Goal: Task Accomplishment & Management: Use online tool/utility

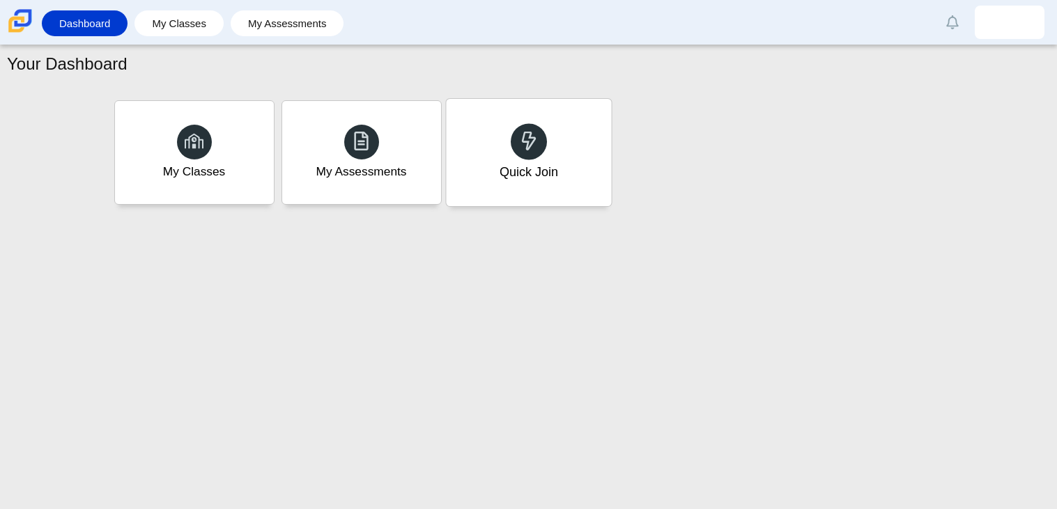
click at [513, 137] on div at bounding box center [529, 141] width 36 height 36
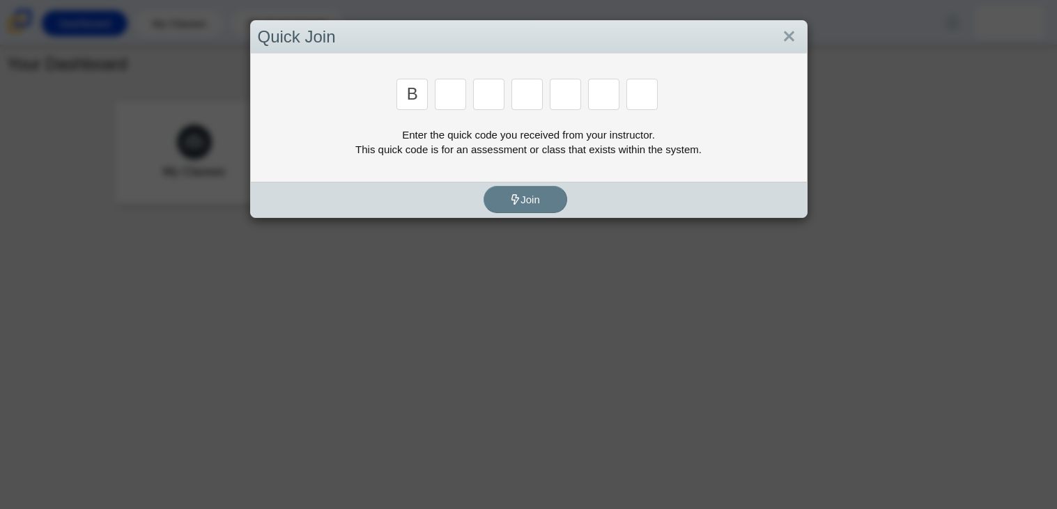
type input "b"
type input "e"
type input "m"
type input "3"
type input "5"
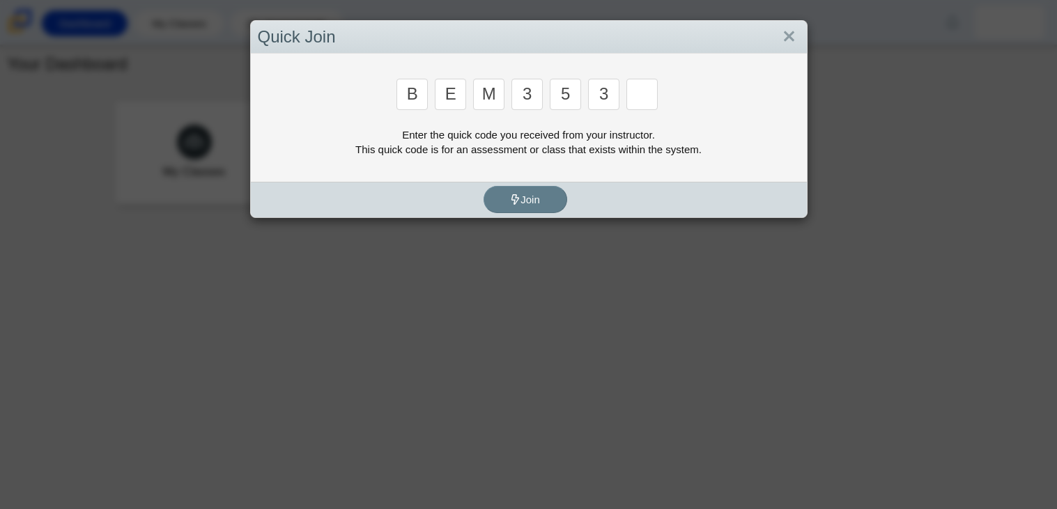
type input "3"
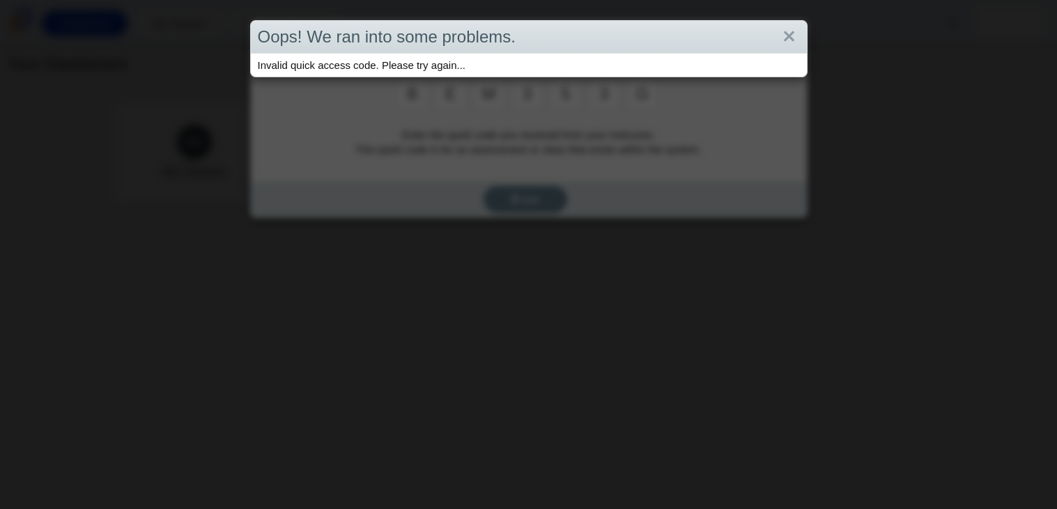
type input "g"
click at [797, 36] on link "Close" at bounding box center [789, 37] width 22 height 24
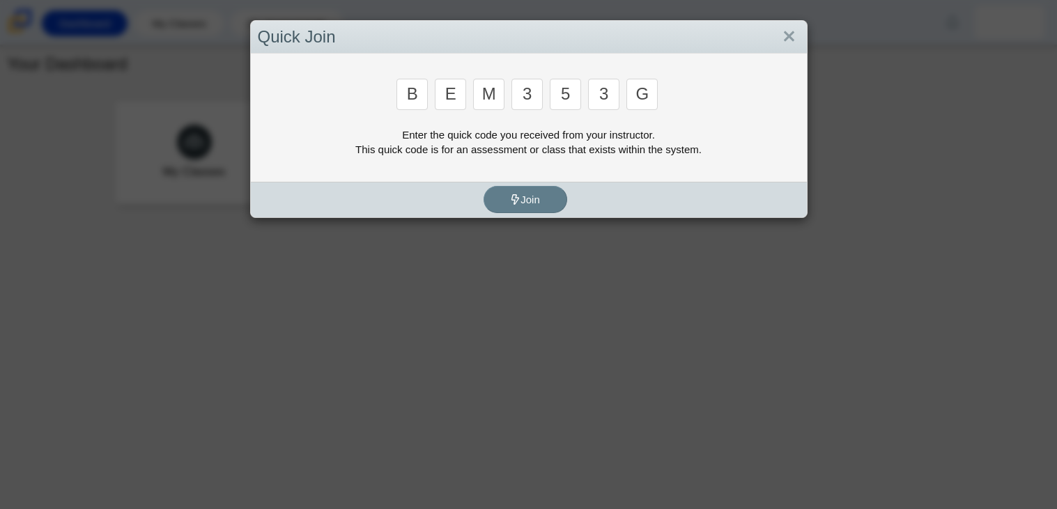
click at [646, 89] on input "g" at bounding box center [641, 94] width 31 height 31
type input "m"
type input "3"
type input "5"
type input "3"
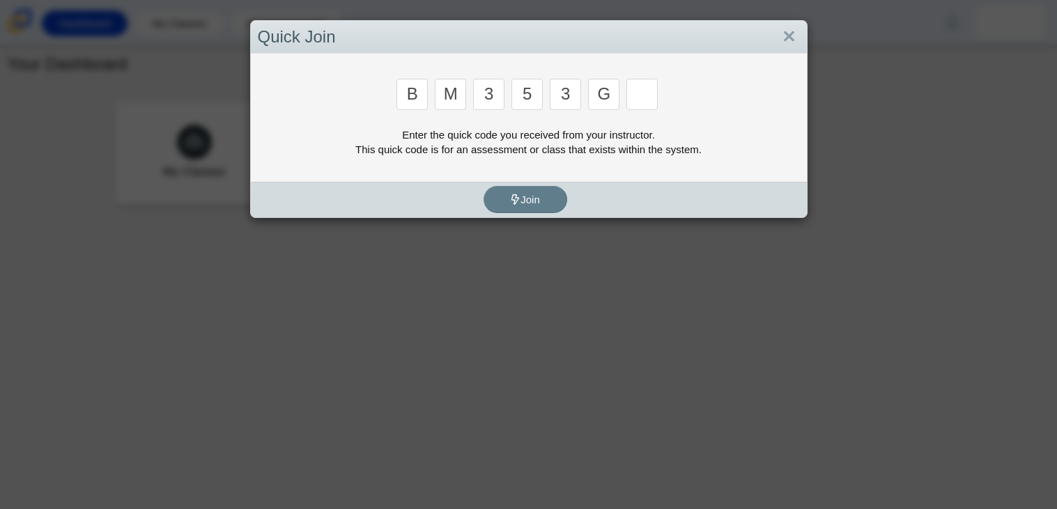
type input "g"
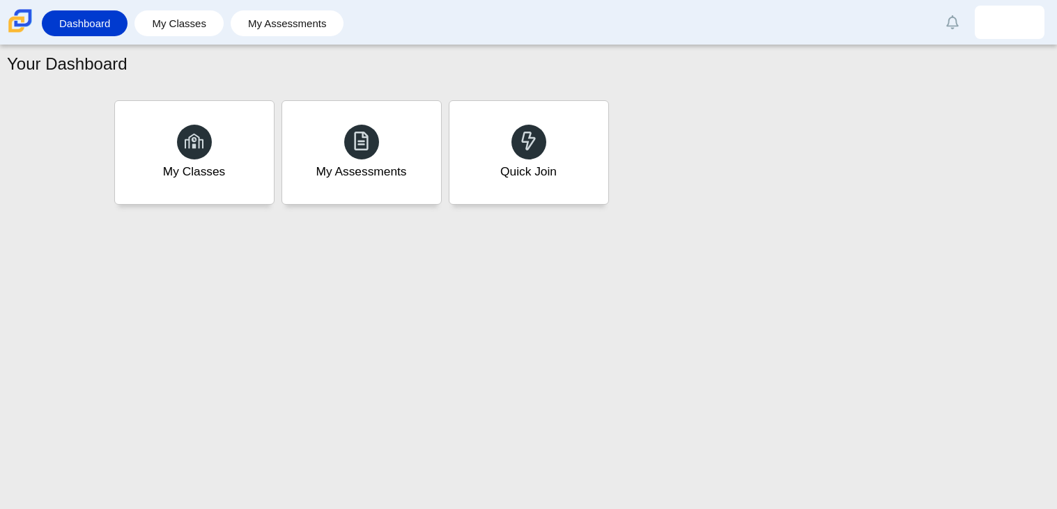
type input "b"
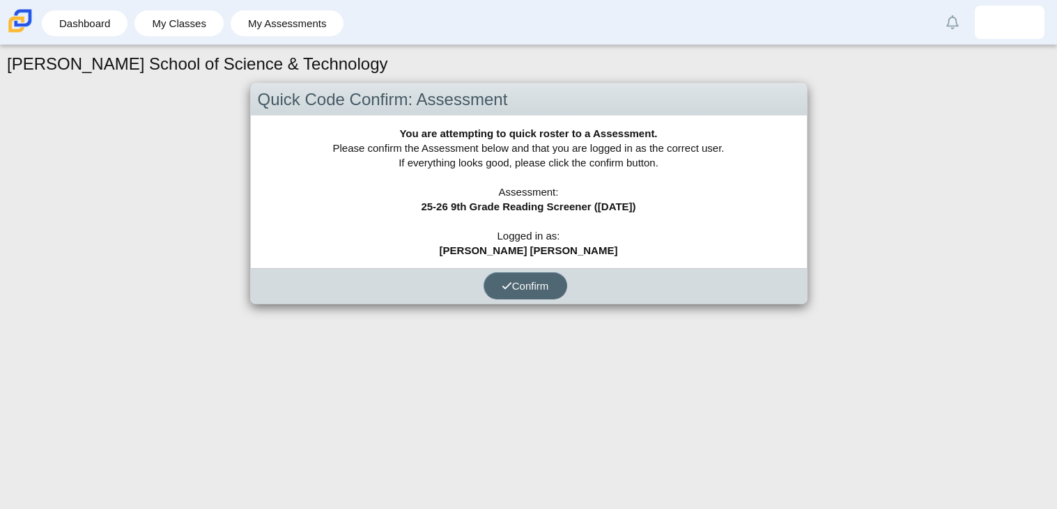
click at [536, 298] on button "Confirm" at bounding box center [525, 285] width 84 height 27
